Goal: Check status: Check status

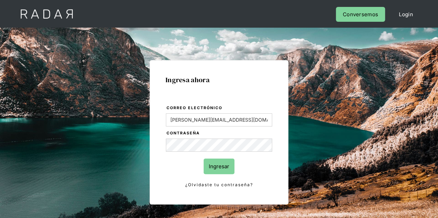
click at [231, 165] on input "Ingresar" at bounding box center [219, 167] width 31 height 16
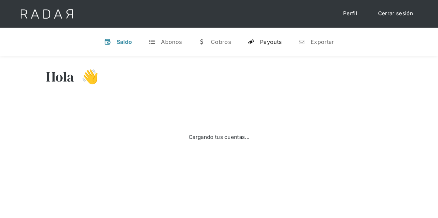
drag, startPoint x: 274, startPoint y: 42, endPoint x: 267, endPoint y: 48, distance: 9.9
click at [274, 42] on div "Payouts" at bounding box center [270, 41] width 21 height 7
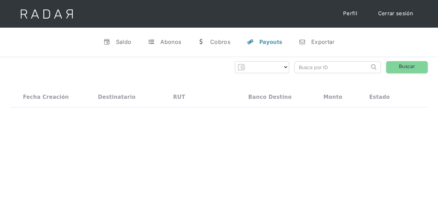
select select "prontopaga"
click at [303, 63] on input "search" at bounding box center [332, 67] width 74 height 11
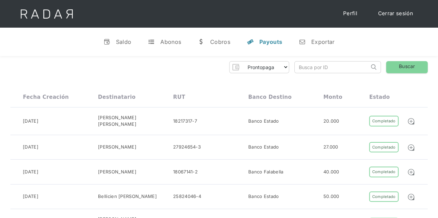
click at [303, 65] on input "search" at bounding box center [332, 67] width 74 height 11
paste input "2489bd6e-e8aa-46c0-8d71-36d3fd1970ff"
type input "2489bd6e-e8aa-46c0-8d71-36d3fd1970ff"
click at [411, 70] on link "Buscar" at bounding box center [407, 67] width 42 height 12
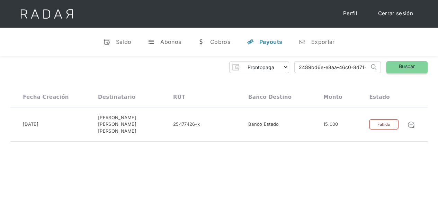
scroll to position [0, 30]
drag, startPoint x: 298, startPoint y: 66, endPoint x: 404, endPoint y: 65, distance: 106.3
click at [404, 65] on div "Prontopaga Prontopaga 2 Thank you! Your submission has been received! Oops! Som…" at bounding box center [218, 67] width 417 height 12
paste input "34d9baaf-dbf6-4574-a720-a0ada96c53f3"
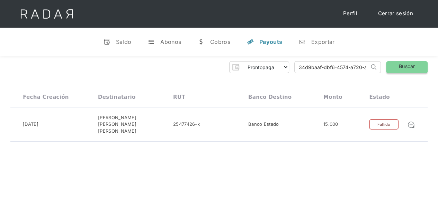
type input "34d9baaf-dbf6-4574-a720-a0ada96c53f3"
click at [398, 63] on link "Buscar" at bounding box center [407, 67] width 42 height 12
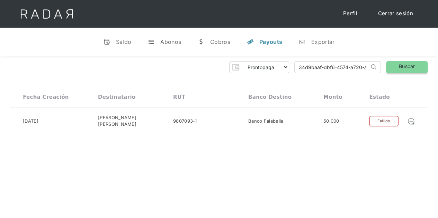
scroll to position [0, 31]
drag, startPoint x: 297, startPoint y: 63, endPoint x: 410, endPoint y: 63, distance: 113.2
click at [410, 63] on div "Prontopaga Prontopaga 2 Thank you! Your submission has been received! Oops! Som…" at bounding box center [218, 67] width 417 height 12
paste input "f8411366-436b-4046-96a4-f38fe8c51720"
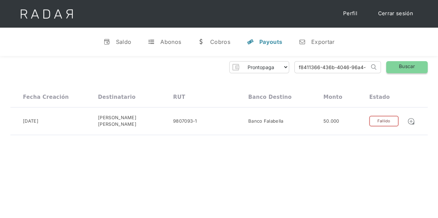
type input "f8411366-436b-4046-96a4-f38fe8c51720"
click at [408, 68] on link "Buscar" at bounding box center [407, 67] width 42 height 12
drag, startPoint x: 298, startPoint y: 69, endPoint x: 422, endPoint y: 60, distance: 124.2
click at [421, 66] on div "Prontopaga Prontopaga 2 Thank you! Your submission has been received! Oops! Som…" at bounding box center [218, 67] width 417 height 12
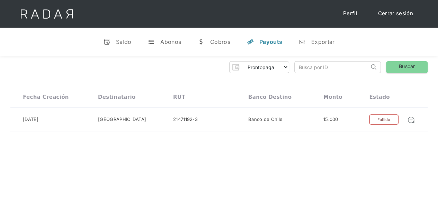
scroll to position [0, 0]
paste input "63a8eacc-00d4-422f-b482-2c134562bfe2"
type input "63a8eacc-00d4-422f-b482-2c134562bfe2"
click at [419, 64] on link "Buscar" at bounding box center [407, 67] width 42 height 12
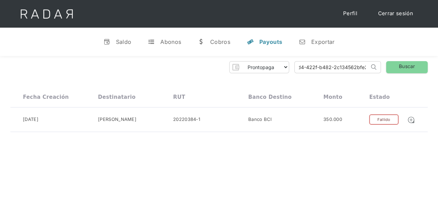
drag, startPoint x: 298, startPoint y: 66, endPoint x: 410, endPoint y: 53, distance: 112.3
click at [406, 66] on div "Prontopaga Prontopaga 2 Thank you! Your submission has been received! Oops! Som…" at bounding box center [218, 67] width 417 height 12
paste input "fa9eb53b-f06f-4827-87dd-28dd34a1748f"
type input "fa9eb53b-f06f-4827-87dd-28dd34a1748f"
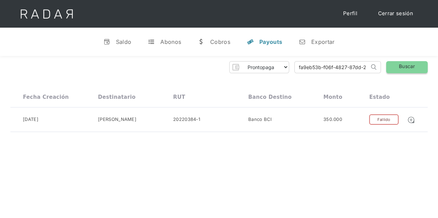
click at [417, 63] on link "Buscar" at bounding box center [407, 67] width 42 height 12
drag, startPoint x: 297, startPoint y: 65, endPoint x: 401, endPoint y: 72, distance: 103.7
click at [401, 72] on div "Prontopaga Prontopaga 2 Thank you! Your submission has been received! Oops! Som…" at bounding box center [218, 67] width 417 height 12
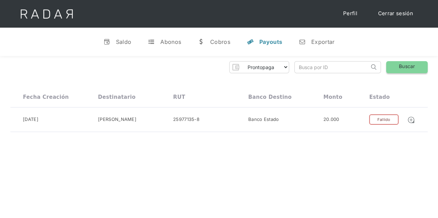
paste input "c7c5892c-df77-44d7-bcc9-cbf7081a0faa"
type input "c7c5892c-df77-44d7-bcc9-cbf7081a0faa"
click at [407, 71] on link "Buscar" at bounding box center [407, 67] width 42 height 12
drag, startPoint x: 298, startPoint y: 69, endPoint x: 431, endPoint y: 74, distance: 132.3
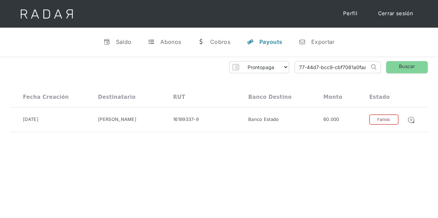
click at [430, 74] on div "Prontopaga Prontopaga 2 Thank you! Your submission has been received! Oops! Som…" at bounding box center [219, 97] width 438 height 82
paste input "cd9a5ddf-af6e-4a40-80dc-0c1844ce793d"
type input "cd9a5ddf-af6e-4a40-80dc-0c1844ce793d"
click at [417, 65] on link "Buscar" at bounding box center [407, 67] width 42 height 12
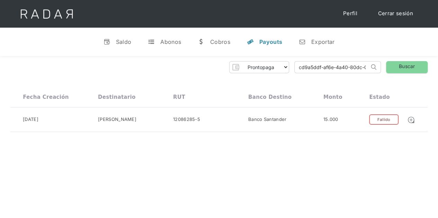
scroll to position [0, 32]
drag, startPoint x: 297, startPoint y: 67, endPoint x: 442, endPoint y: 67, distance: 145.4
click at [438, 67] on html "Cargando... Cerrar sesión Perfil v Saldo t Abonos w Cobros y Payouts n Exportar…" at bounding box center [219, 109] width 438 height 218
paste input "286fe4f9-035a-4f8c-89ac-63f240c4452f"
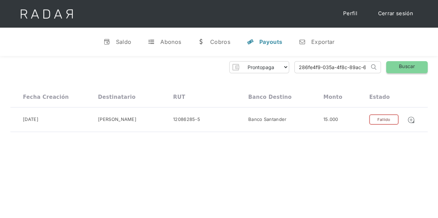
type input "286fe4f9-035a-4f8c-89ac-63f240c4452f"
click at [420, 65] on link "Buscar" at bounding box center [407, 67] width 42 height 12
drag, startPoint x: 298, startPoint y: 69, endPoint x: 443, endPoint y: 60, distance: 145.0
click at [438, 60] on html "Cargando... Cerrar sesión Perfil v Saldo t Abonos w Cobros y Payouts n Exportar…" at bounding box center [219, 109] width 438 height 218
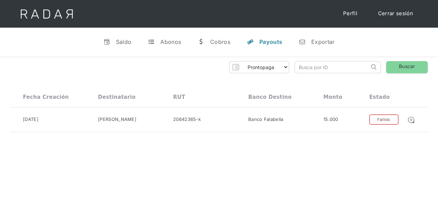
scroll to position [0, 0]
paste input "9d8b8b11-142f-4513-b9d8-b2230bb4565c"
type input "9d8b8b11-142f-4513-b9d8-b2230bb4565c"
click at [395, 67] on link "Buscar" at bounding box center [407, 67] width 42 height 12
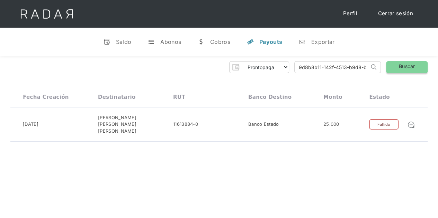
scroll to position [0, 32]
drag, startPoint x: 300, startPoint y: 66, endPoint x: 432, endPoint y: 62, distance: 132.0
click at [432, 62] on div "Prontopaga Prontopaga 2 Thank you! Your submission has been received! Oops! Som…" at bounding box center [219, 101] width 438 height 91
paste input "8d4c3482-4eed-4d2a-8213-1d3c90c7dde3"
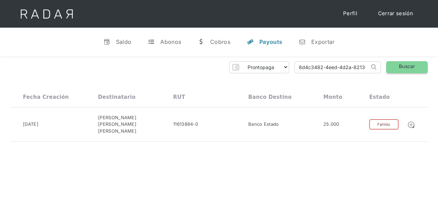
click at [415, 67] on link "Buscar" at bounding box center [407, 67] width 42 height 12
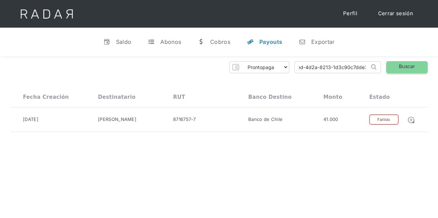
drag, startPoint x: 297, startPoint y: 67, endPoint x: 405, endPoint y: 69, distance: 108.4
click at [405, 69] on div "Prontopaga Prontopaga 2 Thank you! Your submission has been received! Oops! Som…" at bounding box center [218, 67] width 417 height 12
paste input "927f2a94-c5ce-4a7c-b5d9-c1096fdbc1b8"
click at [406, 66] on link "Buscar" at bounding box center [407, 67] width 42 height 12
drag, startPoint x: 298, startPoint y: 66, endPoint x: 443, endPoint y: 64, distance: 144.4
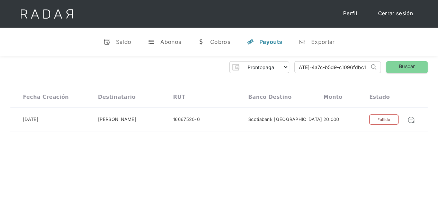
click at [438, 64] on html "Cargando... Cerrar sesión Perfil v Saldo t Abonos w Cobros y Payouts n Exportar…" at bounding box center [219, 109] width 438 height 218
paste input "db8c4ef4-9590-4535-be50-d82ec6cc43fb"
type input "db8c4ef4-9590-4535-be50-d82ec6cc43fb"
click at [418, 69] on link "Buscar" at bounding box center [407, 67] width 42 height 12
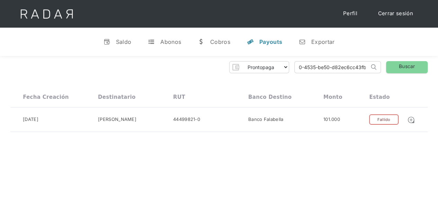
drag, startPoint x: 296, startPoint y: 66, endPoint x: 443, endPoint y: 65, distance: 146.4
click at [438, 65] on html "Cargando... Cerrar sesión Perfil v Saldo t Abonos w Cobros y Payouts n Exportar…" at bounding box center [219, 109] width 438 height 218
paste input "c9436cff-fc4b-4b46-9ffe-fb127a8ffdb1"
type input "c9436cff-fc4b-4b46-9ffe-fb127a8ffdb1"
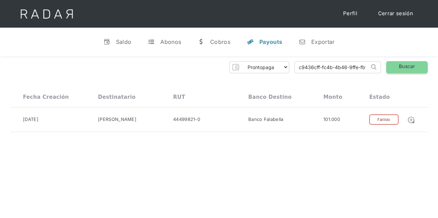
click at [408, 64] on link "Buscar" at bounding box center [407, 67] width 42 height 12
drag, startPoint x: 298, startPoint y: 67, endPoint x: 443, endPoint y: 54, distance: 145.6
click at [438, 54] on html "Cargando... Cerrar sesión Perfil v Saldo t Abonos w Cobros y Payouts n Exportar…" at bounding box center [219, 109] width 438 height 218
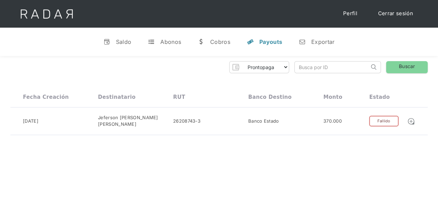
paste input "48aa367d-b096-434c-9bb1-17052d9dc957"
type input "48aa367d-b096-434c-9bb1-17052d9dc957"
click at [413, 67] on link "Buscar" at bounding box center [407, 67] width 42 height 12
drag, startPoint x: 298, startPoint y: 68, endPoint x: 440, endPoint y: 69, distance: 142.3
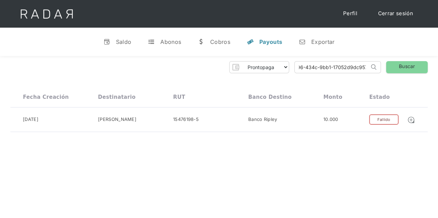
click at [438, 70] on html "Cargando... Cerrar sesión Perfil v Saldo t Abonos w Cobros y Payouts n Exportar…" at bounding box center [219, 109] width 438 height 218
paste input "4bc2e2df-54bc-4f29-9ec1-fc99fd49b066"
type input "4bc2e2df-54bc-4f29-9ec1-fc99fd49b066"
click at [403, 69] on link "Buscar" at bounding box center [407, 67] width 42 height 12
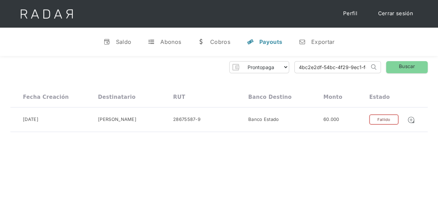
scroll to position [0, 30]
drag, startPoint x: 318, startPoint y: 67, endPoint x: 424, endPoint y: 76, distance: 106.3
click at [424, 76] on div "Prontopaga Prontopaga 2 Thank you! Your submission has been received! Oops! Som…" at bounding box center [219, 97] width 438 height 82
paste input "41ef355b-2931-4738-b7c5-58ad4faf39c5"
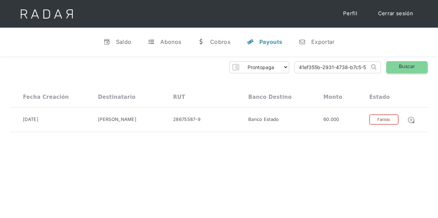
type input "41ef355b-2931-4738-b7c5-58ad4faf39c5"
click at [405, 66] on link "Buscar" at bounding box center [407, 67] width 42 height 12
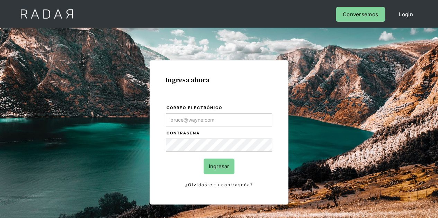
type input "Evans@prontopaga.com"
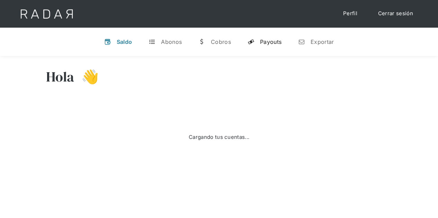
click at [272, 41] on div "Payouts" at bounding box center [270, 41] width 21 height 7
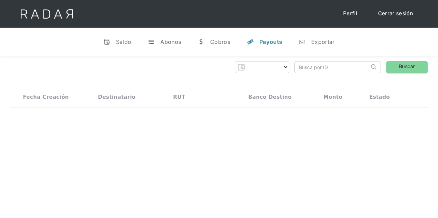
click at [306, 69] on input "search" at bounding box center [332, 67] width 74 height 11
paste input "41ef355b-2931-4738-b7c5-58ad4faf39c5"
type input "41ef355b-2931-4738-b7c5-58ad4faf39c5"
select select "prontopaga"
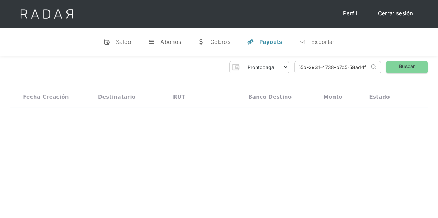
scroll to position [0, 0]
type input "41ef355b-2931-4738-b7c5-58ad4faf39c5"
click at [407, 63] on link "Buscar" at bounding box center [407, 67] width 42 height 12
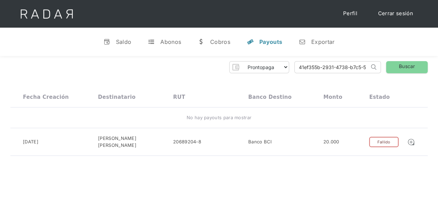
scroll to position [0, 29]
drag, startPoint x: 300, startPoint y: 63, endPoint x: 389, endPoint y: 65, distance: 89.0
click at [389, 65] on div "Prontopaga Prontopaga 2 Thank you! Your submission has been received! Oops! Som…" at bounding box center [218, 67] width 417 height 12
paste input "3afb4217-dba0-4dfb-ac10-2db505d85bd2"
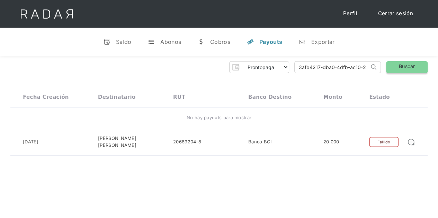
type input "3afb4217-dba0-4dfb-ac10-2db505d85bd2"
click at [402, 65] on link "Buscar" at bounding box center [407, 67] width 42 height 12
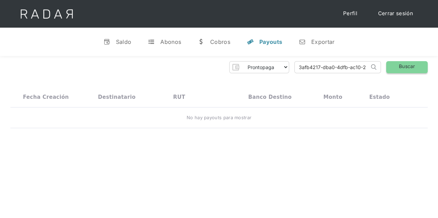
scroll to position [0, 31]
drag, startPoint x: 299, startPoint y: 66, endPoint x: 443, endPoint y: 68, distance: 144.0
click at [438, 68] on html "Cargando... Cerrar sesión Perfil v Saldo t Abonos w Cobros y Payouts n Exportar…" at bounding box center [219, 109] width 438 height 218
paste input "3afb4217-dba0-4dfb-ac10-2db505d85bd2"
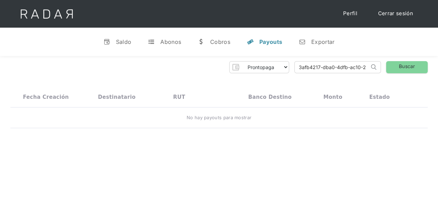
type input "3afb4217-dba0-4dfb-ac10-2db505d85bd2"
click at [406, 70] on link "Buscar" at bounding box center [407, 67] width 42 height 12
drag, startPoint x: 307, startPoint y: 67, endPoint x: 443, endPoint y: 67, distance: 136.0
click at [438, 67] on html "Cargando... Cerrar sesión Perfil v Saldo t Abonos w Cobros y Payouts n Exportar…" at bounding box center [219, 109] width 438 height 218
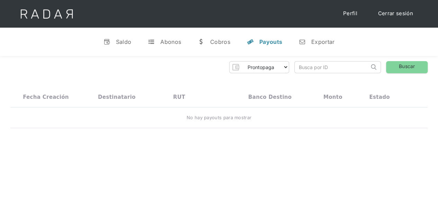
scroll to position [0, 0]
paste input "0fd4d7d2-add2-4ac3-a5b9-120417e71e79"
type input "0fd4d7d2-add2-4ac3-a5b9-120417e71e79"
click at [412, 65] on link "Buscar" at bounding box center [407, 67] width 42 height 12
click at [411, 67] on link "Buscar" at bounding box center [407, 67] width 42 height 12
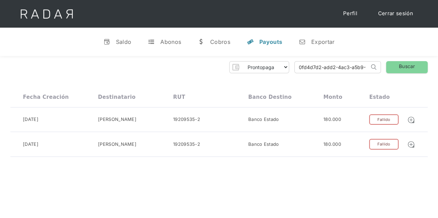
click at [300, 66] on input "0fd4d7d2-add2-4ac3-a5b9-120417e71e79" at bounding box center [332, 67] width 74 height 11
drag, startPoint x: 296, startPoint y: 67, endPoint x: 443, endPoint y: 67, distance: 146.4
click at [438, 67] on html "Cargando... Cerrar sesión Perfil v Saldo t Abonos w Cobros y Payouts n Exportar…" at bounding box center [219, 109] width 438 height 218
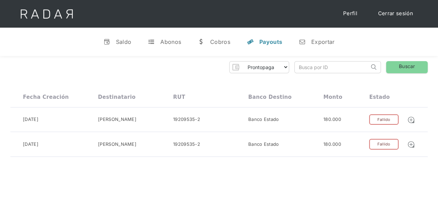
paste input "0fd4d7d2-add2-4ac3-a5b9-120417e71e79"
type input "0fd4d7d2-add2-4ac3-a5b9-120417e71e79"
click at [404, 67] on link "Buscar" at bounding box center [407, 67] width 42 height 12
